Goal: Task Accomplishment & Management: Complete application form

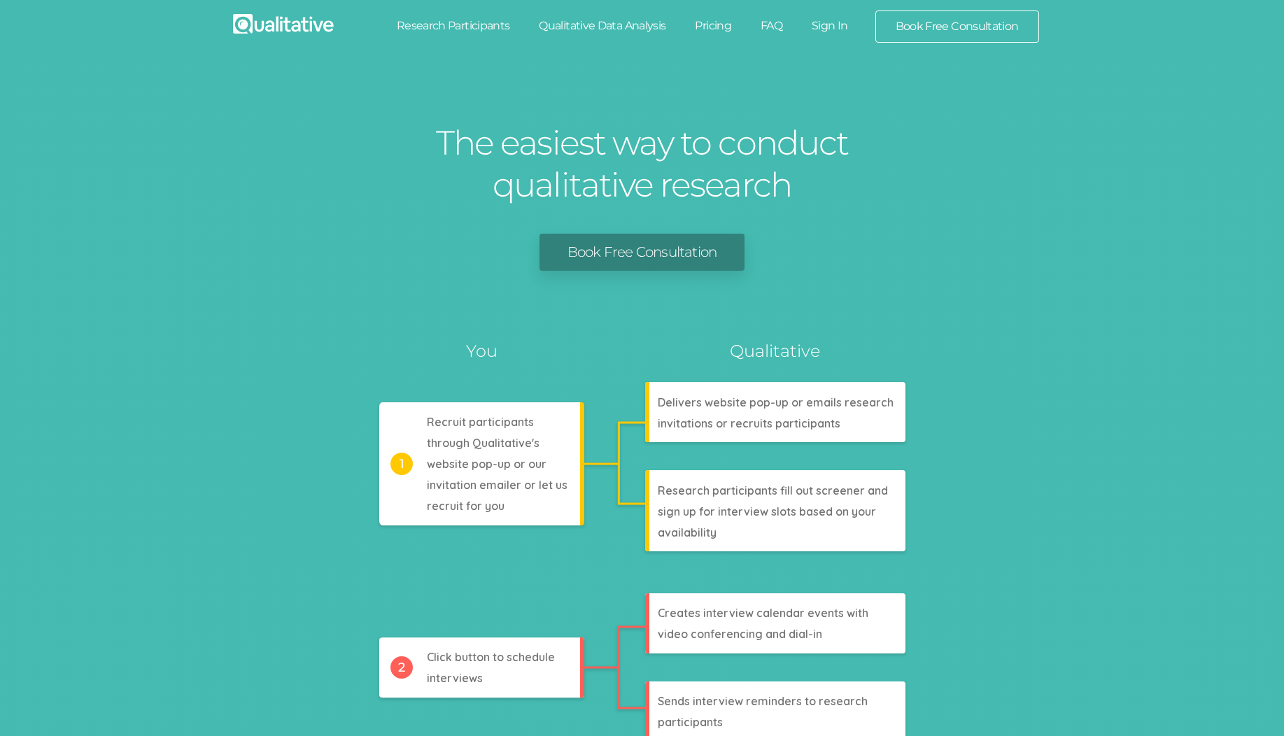
click at [834, 30] on link "Sign In" at bounding box center [830, 25] width 66 height 31
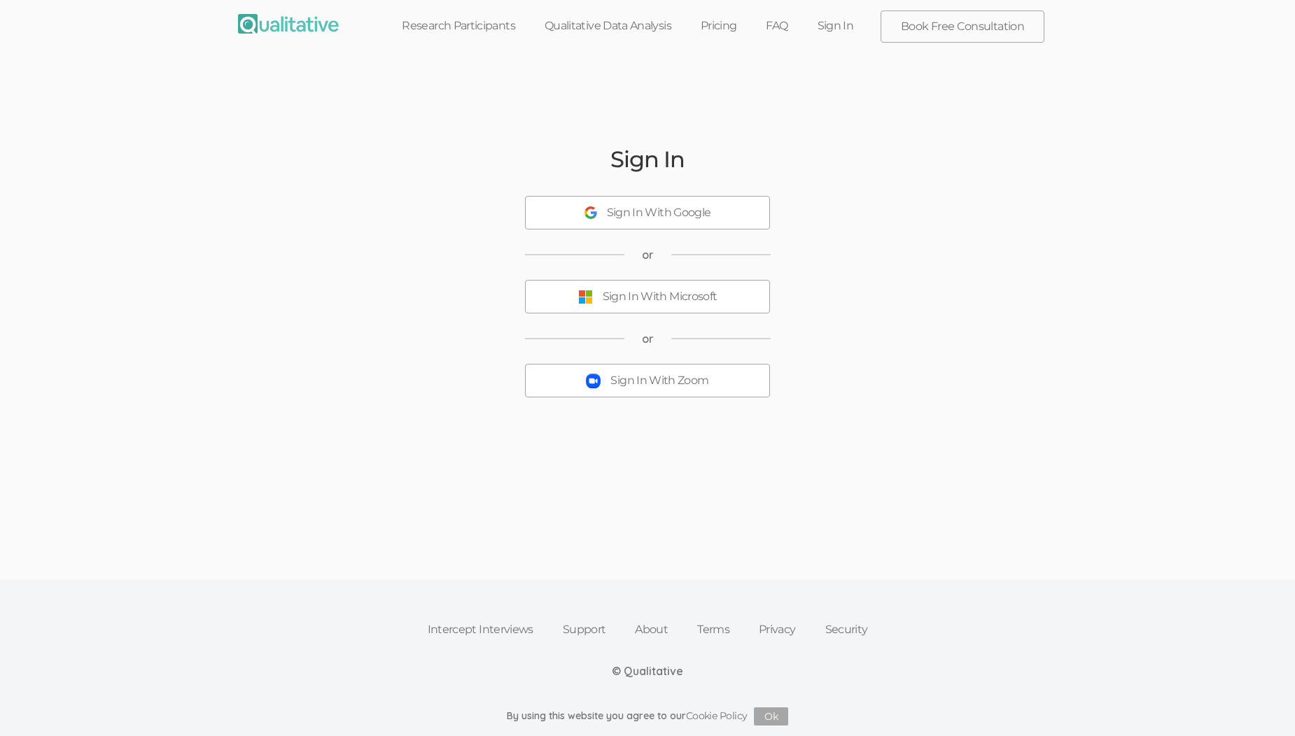
click at [611, 384] on div "Sign In With Zoom" at bounding box center [659, 381] width 98 height 16
click at [629, 380] on button "Sign In With Zoom" at bounding box center [647, 373] width 245 height 34
drag, startPoint x: 542, startPoint y: 421, endPoint x: 764, endPoint y: 424, distance: 221.9
click at [764, 424] on div "Please contact Support for a sign up link." at bounding box center [647, 422] width 239 height 16
click at [763, 423] on div "Please contact Support for a sign up link." at bounding box center [647, 422] width 239 height 16
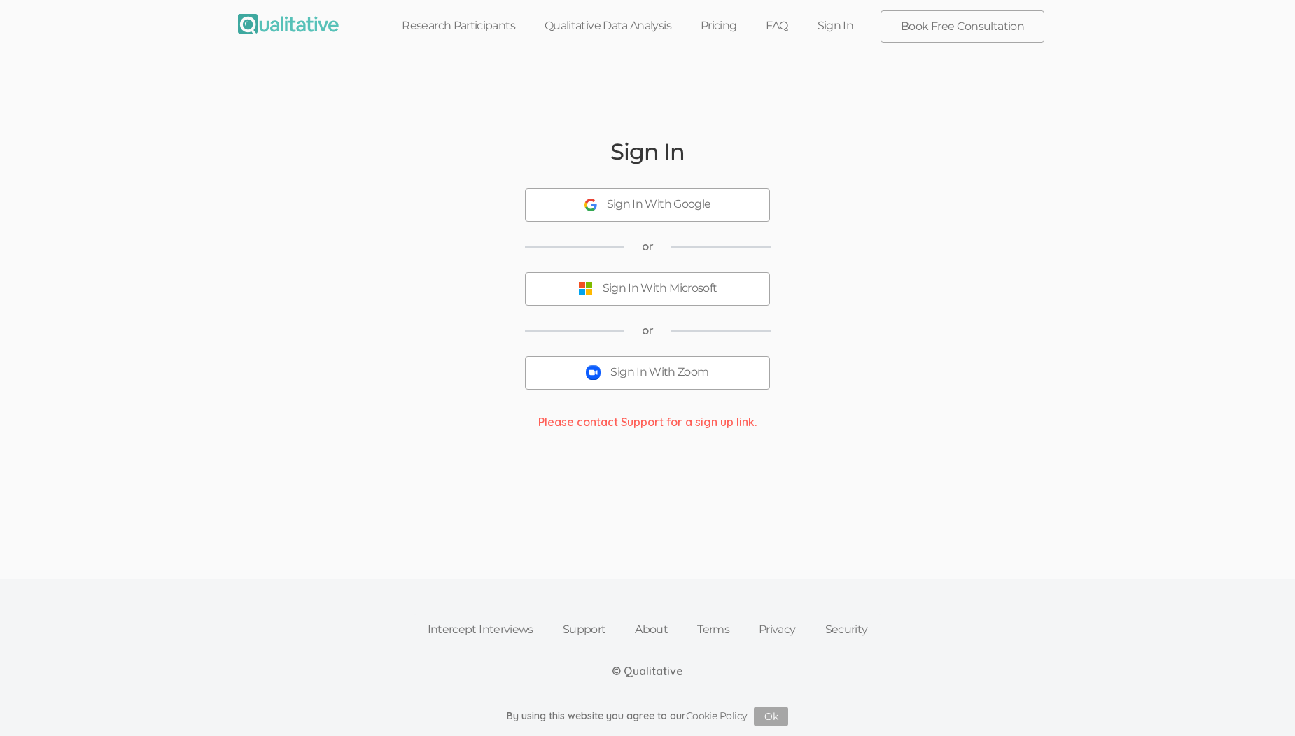
click at [639, 373] on div "Sign In With Zoom" at bounding box center [659, 373] width 98 height 16
drag, startPoint x: 539, startPoint y: 426, endPoint x: 767, endPoint y: 427, distance: 228.2
click at [767, 427] on div "Sign In Sign In With Google or Sign In With Microsoft or Sign In With Zoom Plea…" at bounding box center [647, 284] width 840 height 450
click at [801, 409] on div "Sign In Sign In With Google or Sign In With Microsoft or Sign In With Zoom Plea…" at bounding box center [647, 284] width 840 height 450
click at [631, 372] on div "Sign In With Zoom" at bounding box center [659, 373] width 98 height 16
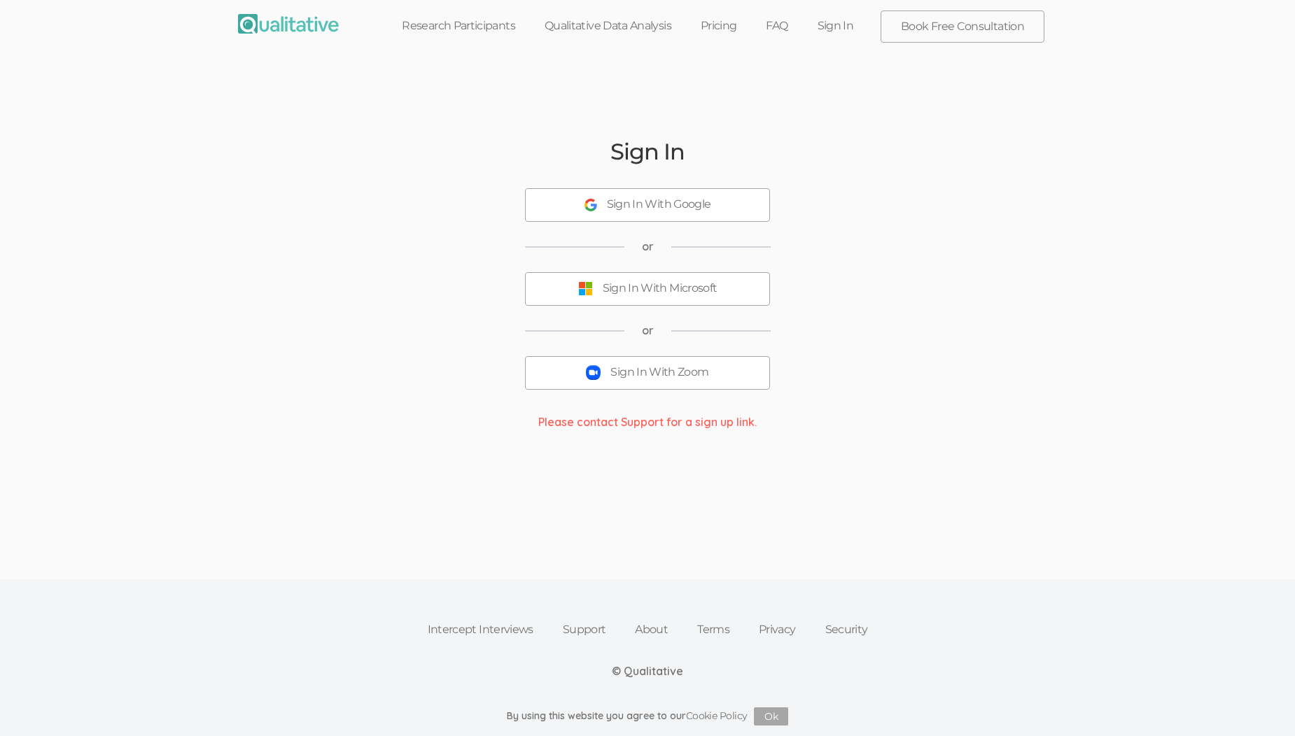
click at [591, 423] on div "Please contact Support for a sign up link." at bounding box center [647, 422] width 239 height 16
click at [591, 428] on div "Please contact Support for a sign up link." at bounding box center [647, 422] width 239 height 16
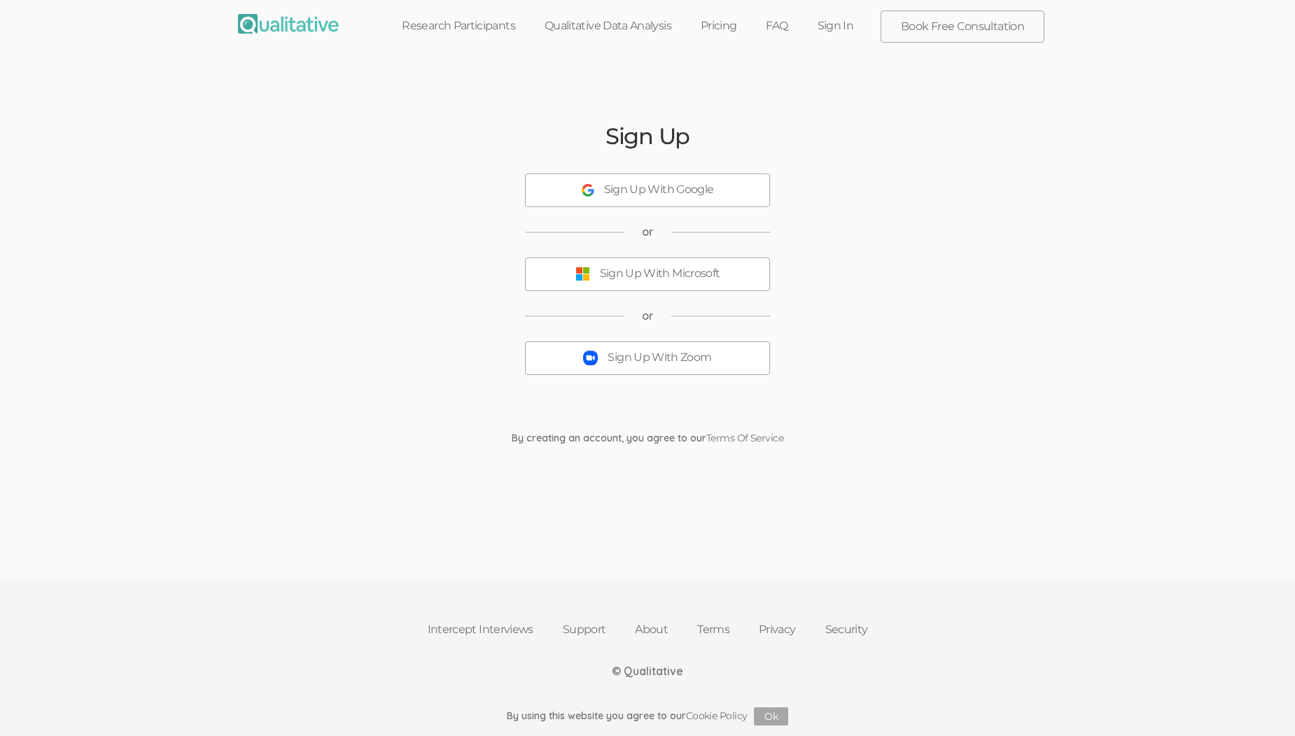
click at [654, 364] on div "Sign Up With Zoom" at bounding box center [660, 358] width 104 height 16
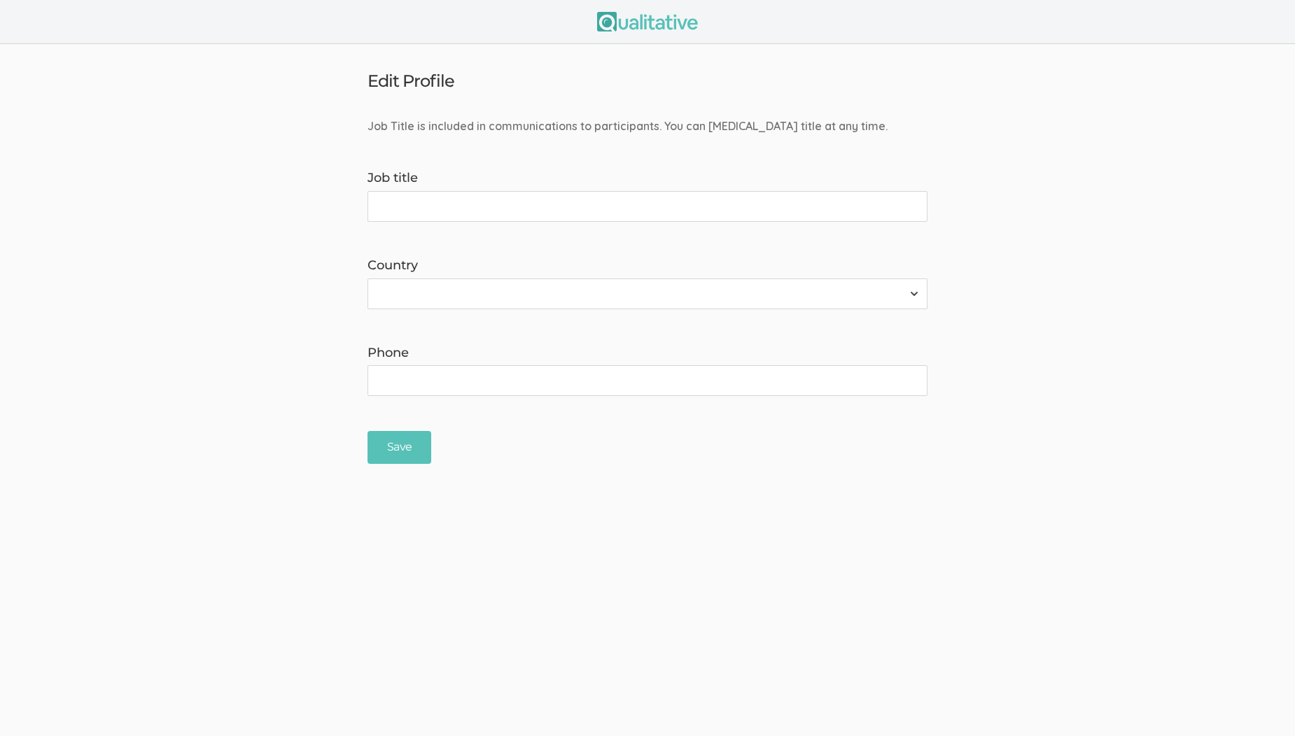
click at [486, 207] on input "Job title" at bounding box center [647, 206] width 560 height 31
drag, startPoint x: 467, startPoint y: 202, endPoint x: 424, endPoint y: 204, distance: 42.8
click at [424, 204] on input "Research Intern" at bounding box center [647, 206] width 560 height 31
type input "Researcher"
select select "237"
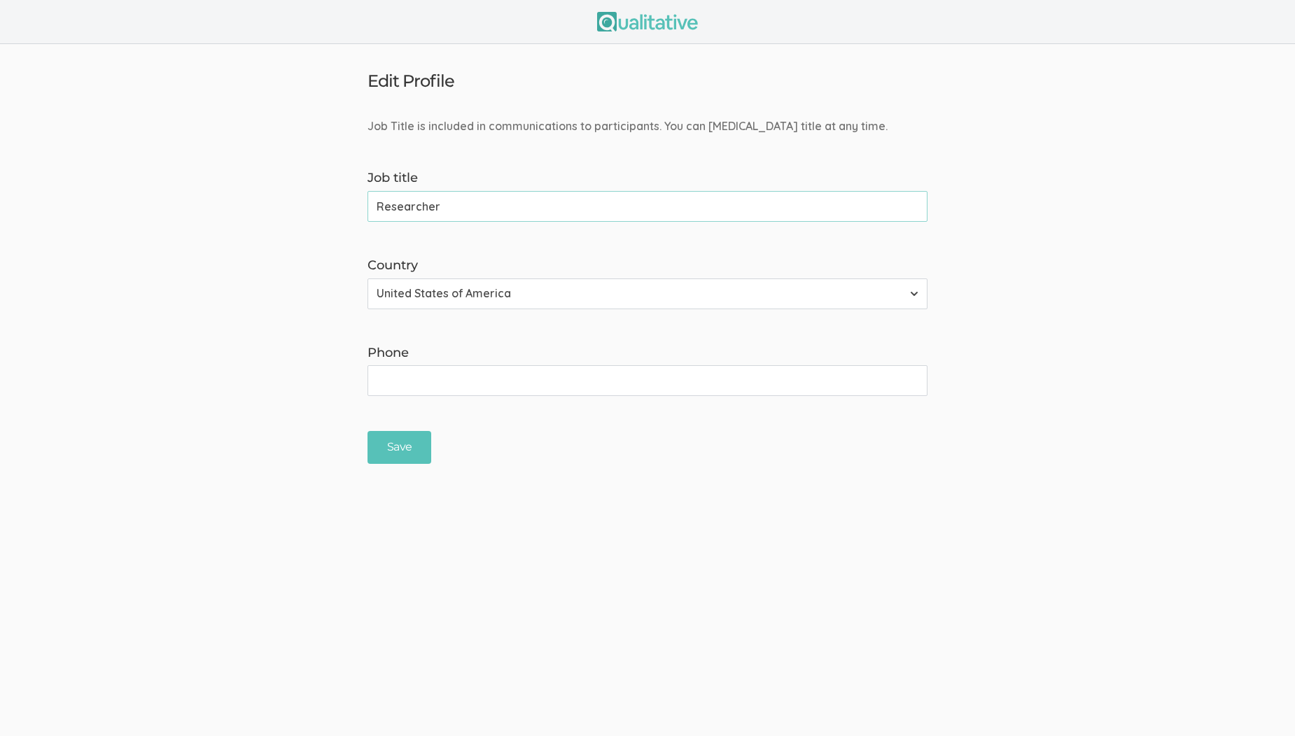
click at [367, 279] on select "Afghanistan Åland Islands Albania Algeria American Samoa Andorra Angola Anguill…" at bounding box center [647, 294] width 560 height 31
drag, startPoint x: 526, startPoint y: 267, endPoint x: 442, endPoint y: 383, distance: 143.0
click at [442, 383] on form "Job Title is included in communications to participants. You can change your jo…" at bounding box center [647, 291] width 1295 height 346
click at [442, 383] on input "Phone" at bounding box center [647, 380] width 560 height 31
type input "6153437173"
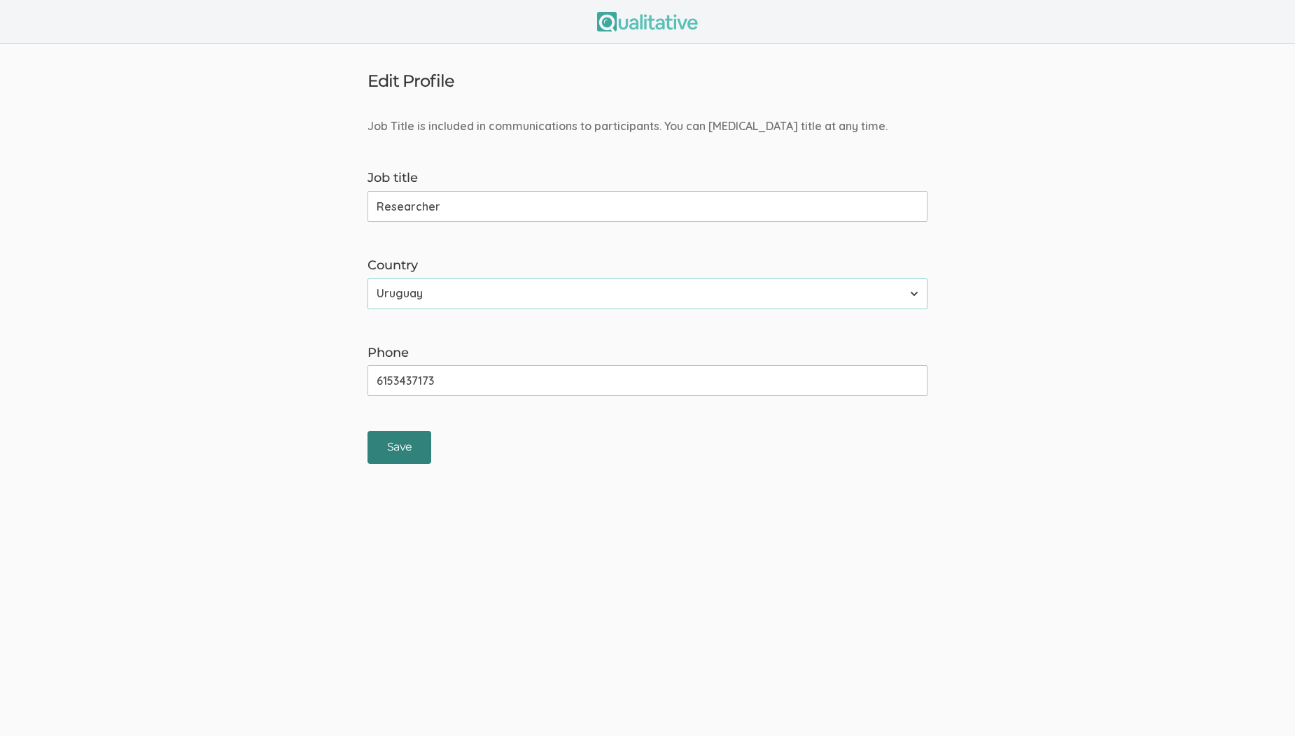
click at [390, 455] on input "Save" at bounding box center [399, 447] width 64 height 33
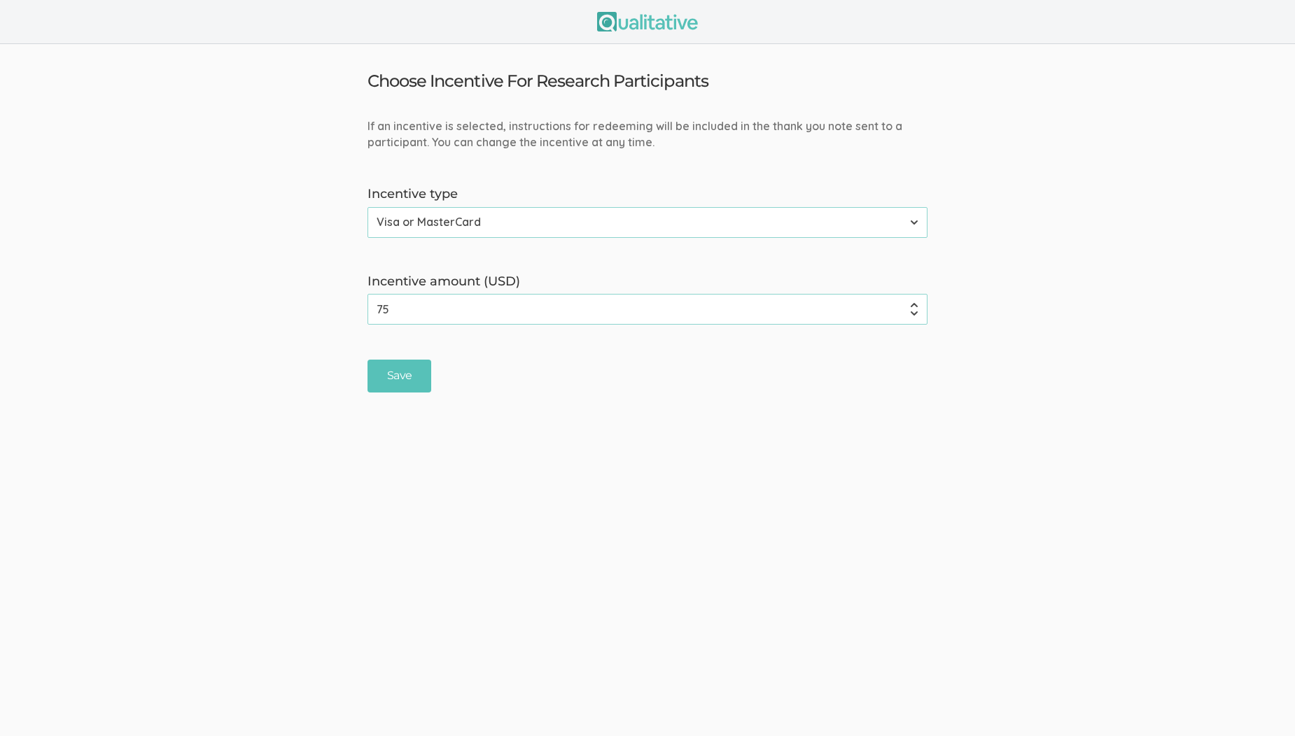
click at [414, 312] on input "75" at bounding box center [647, 309] width 560 height 31
type input "7"
type input "17"
click at [401, 384] on input "Save" at bounding box center [399, 376] width 64 height 33
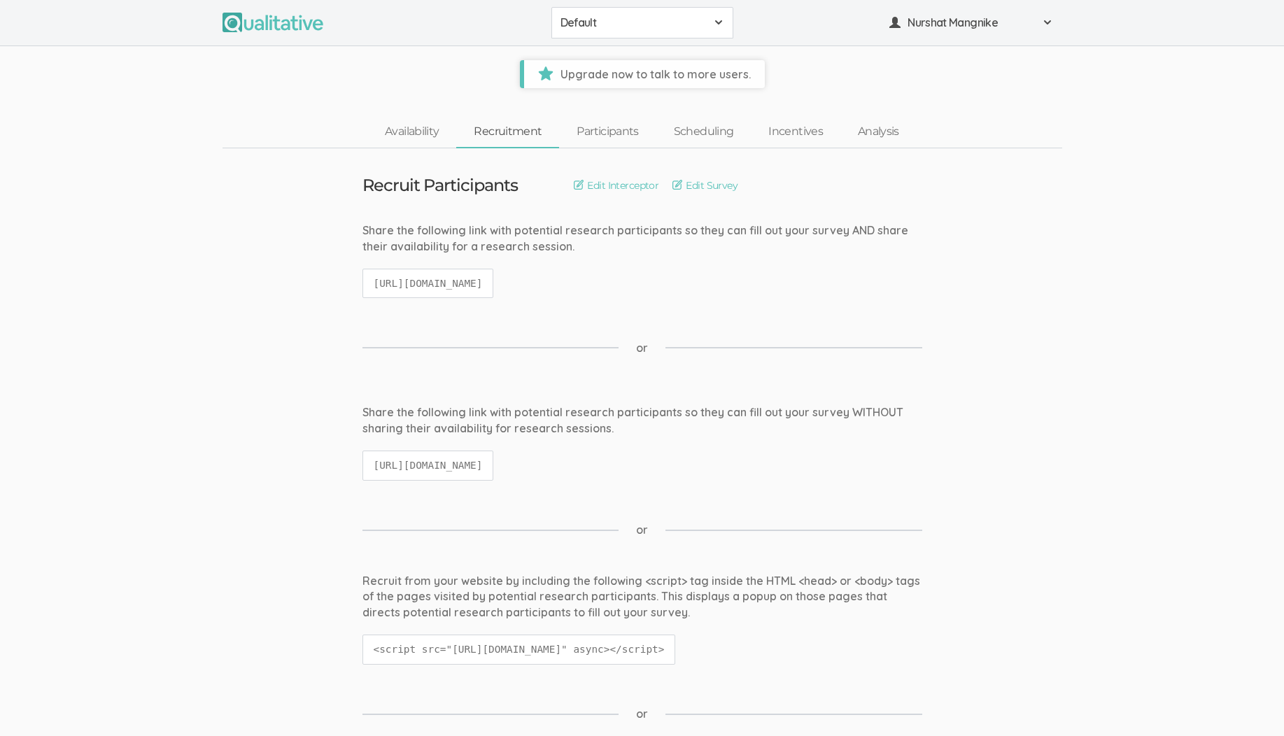
click at [703, 13] on button "Default" at bounding box center [643, 22] width 182 height 31
click at [1040, 26] on div "Nurshat Mangnike" at bounding box center [972, 23] width 164 height 16
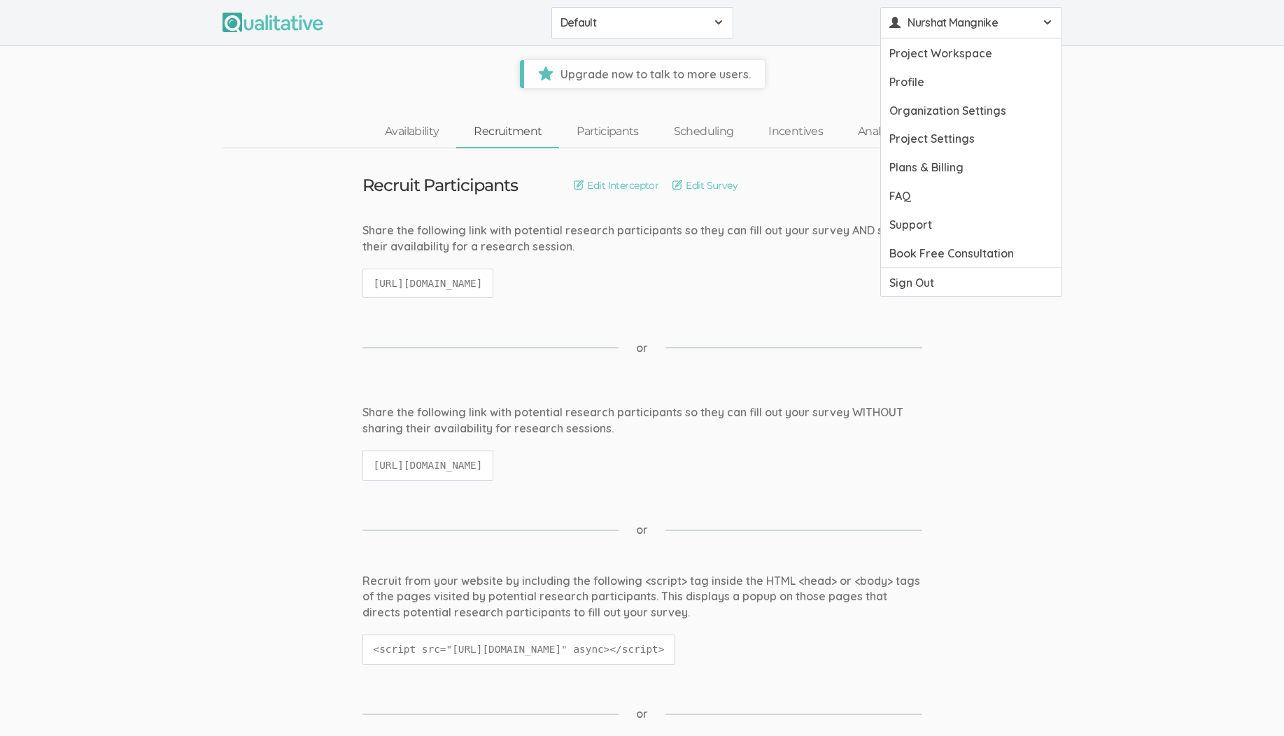
click at [1128, 113] on ui-view "Availability Recruitment Participants Scheduling Incentives Analysis" at bounding box center [642, 118] width 1284 height 60
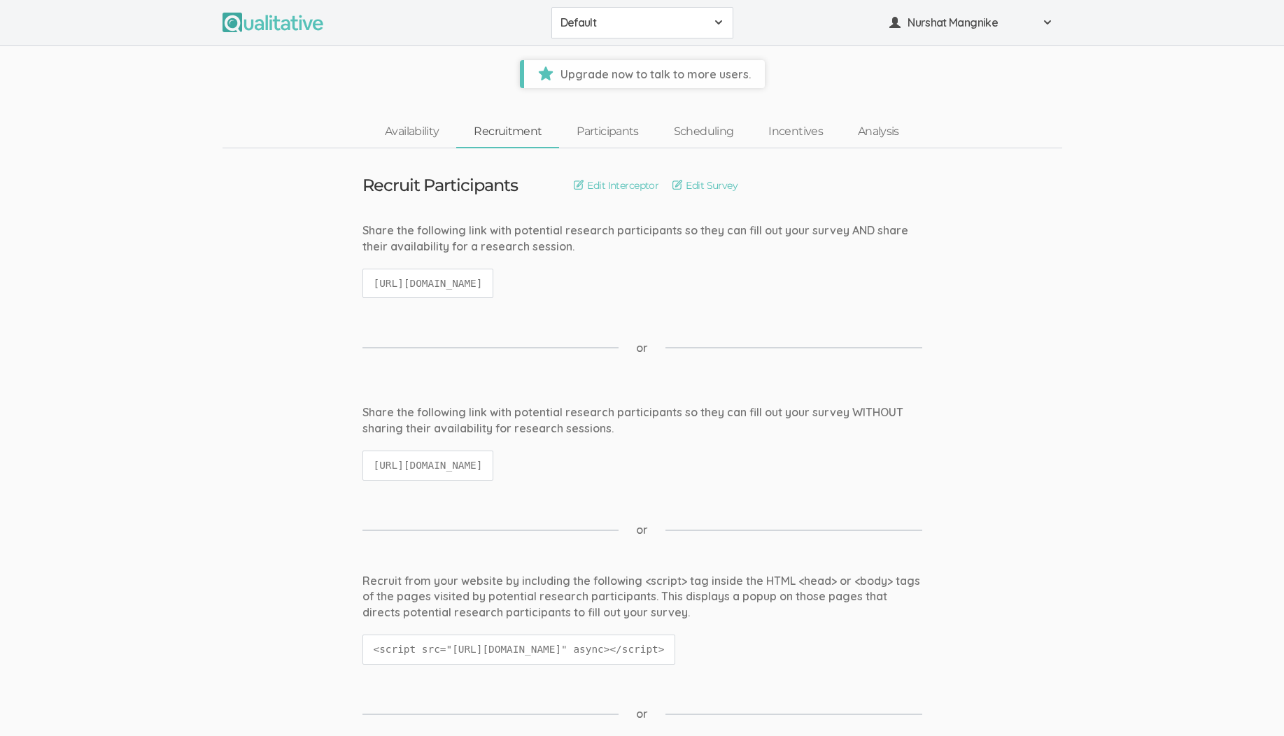
click at [713, 32] on button "Default" at bounding box center [643, 22] width 182 height 31
click at [778, 41] on div "Default Default Create Project" at bounding box center [642, 23] width 1284 height 46
click at [710, 21] on div "Default" at bounding box center [643, 23] width 164 height 16
click at [723, 22] on span at bounding box center [718, 22] width 11 height 11
click at [716, 24] on span at bounding box center [718, 22] width 11 height 11
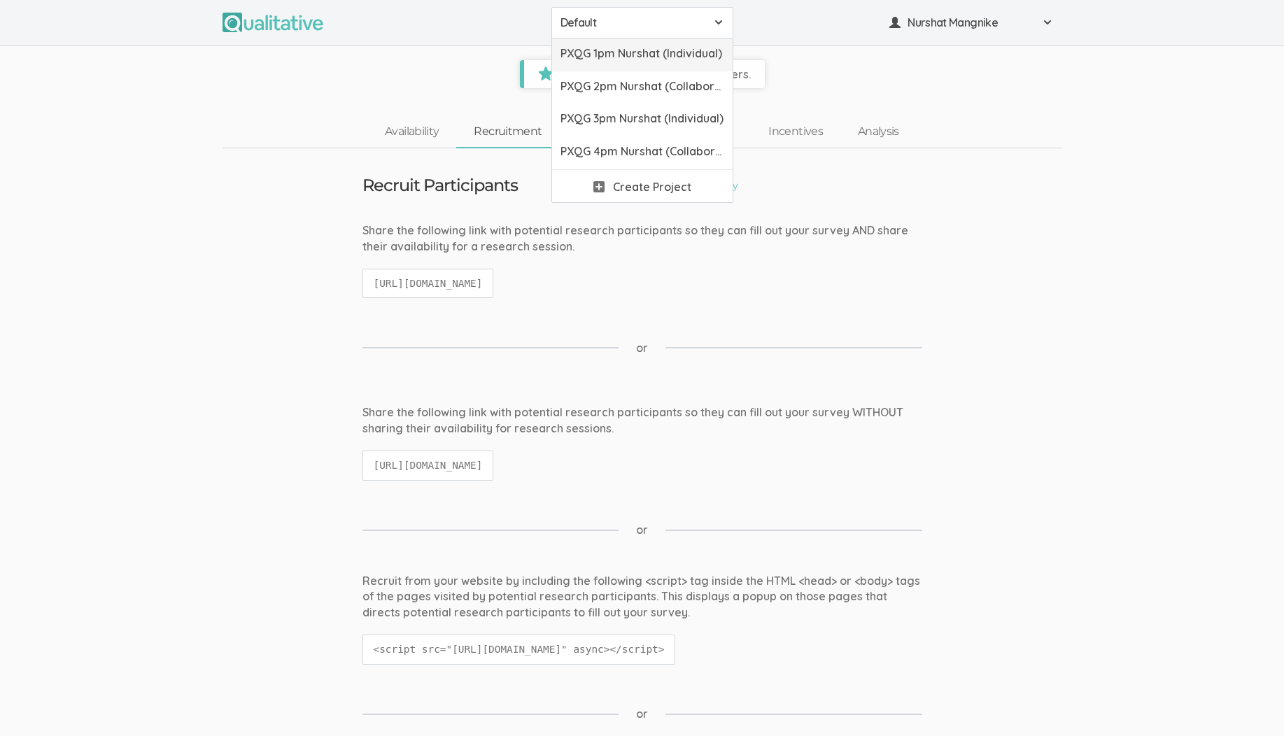
click at [641, 59] on span "PXQG 1pm Nurshat (Individual)" at bounding box center [643, 53] width 164 height 16
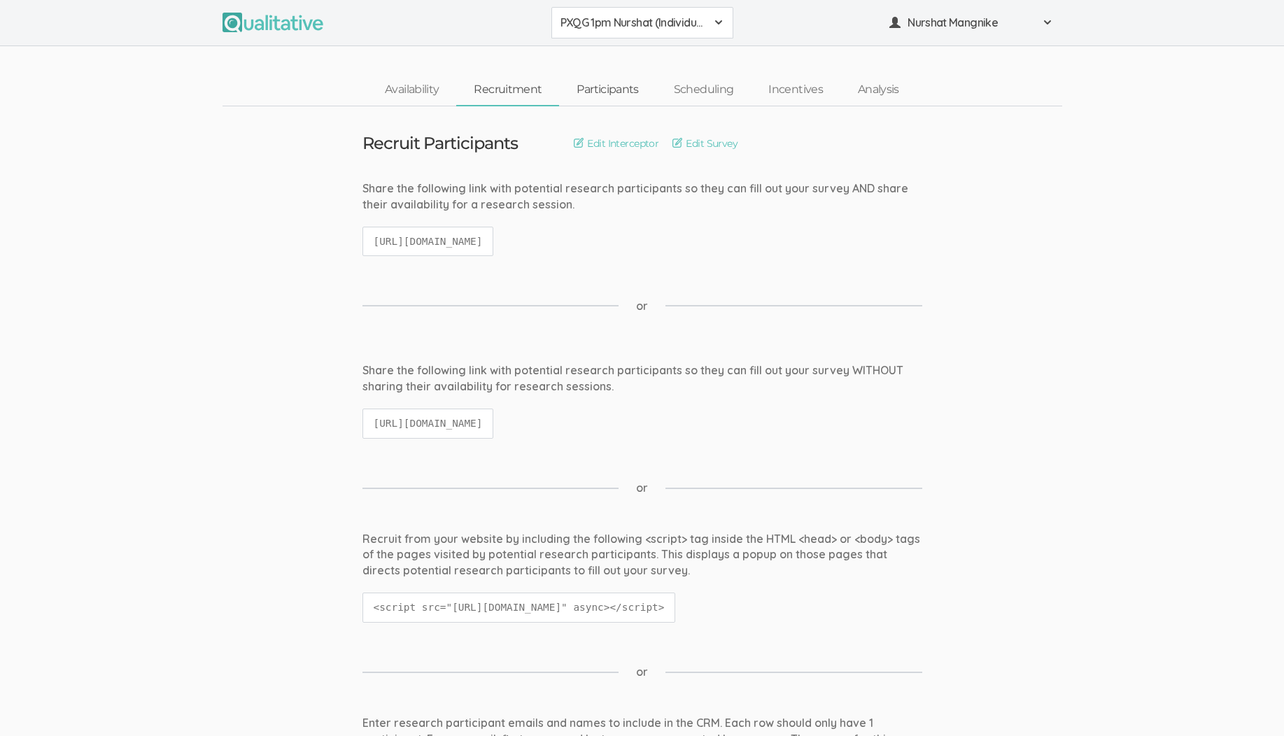
click at [604, 98] on link "Participants" at bounding box center [607, 90] width 97 height 30
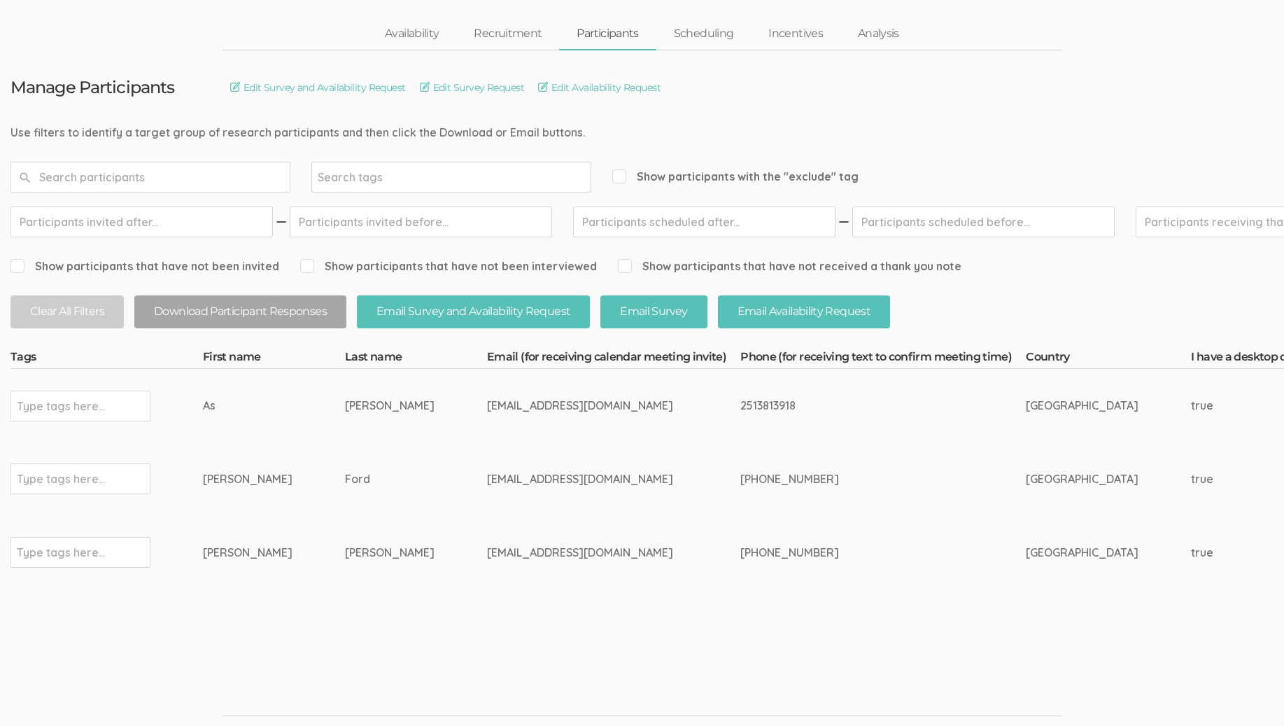
scroll to position [80, 0]
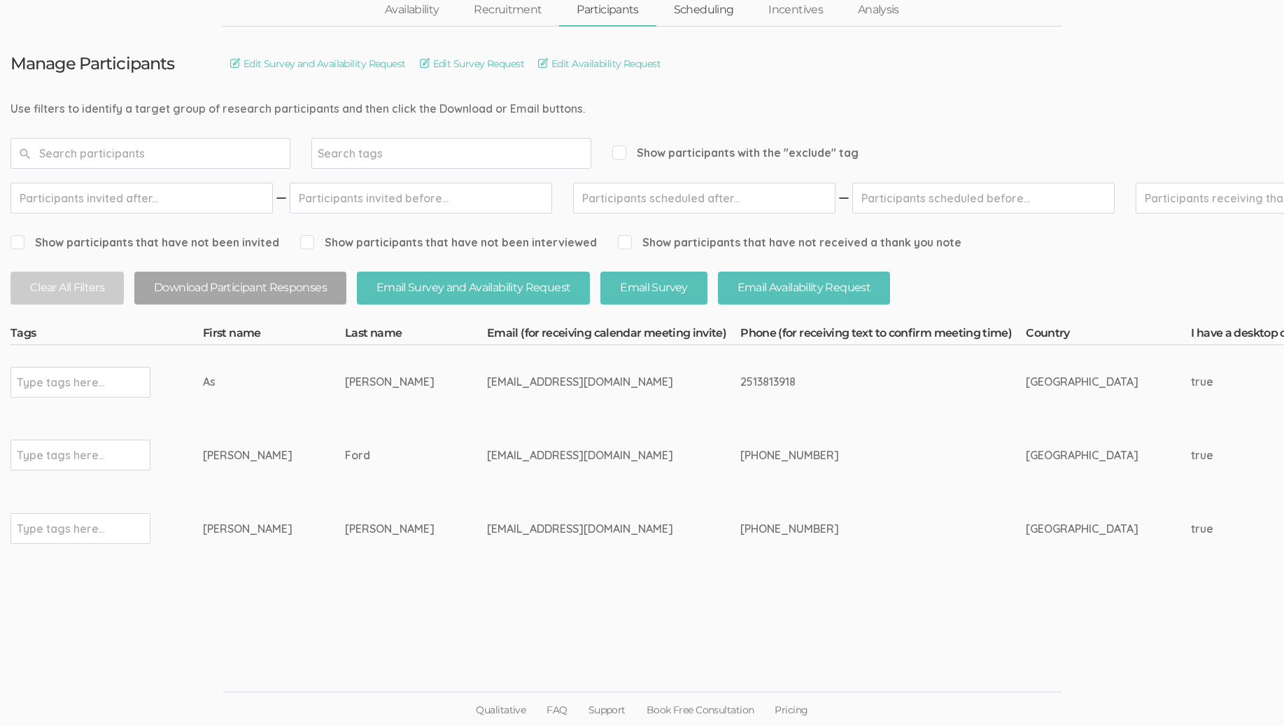
click at [702, 12] on link "Scheduling" at bounding box center [704, 10] width 95 height 30
